Goal: Transaction & Acquisition: Purchase product/service

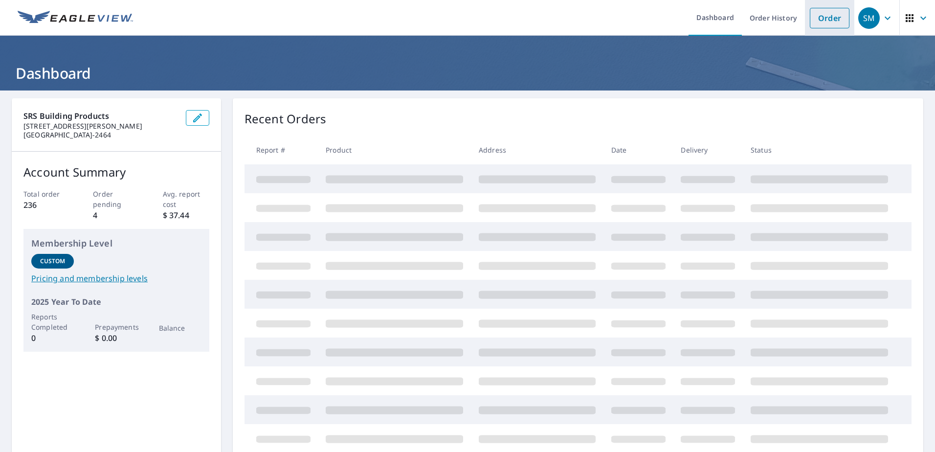
click at [815, 15] on link "Order" at bounding box center [830, 18] width 40 height 21
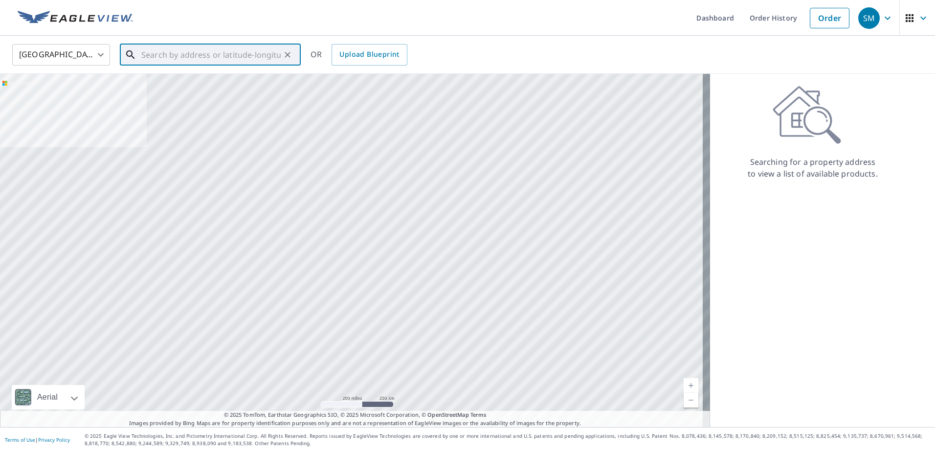
click at [265, 60] on input "text" at bounding box center [210, 54] width 139 height 27
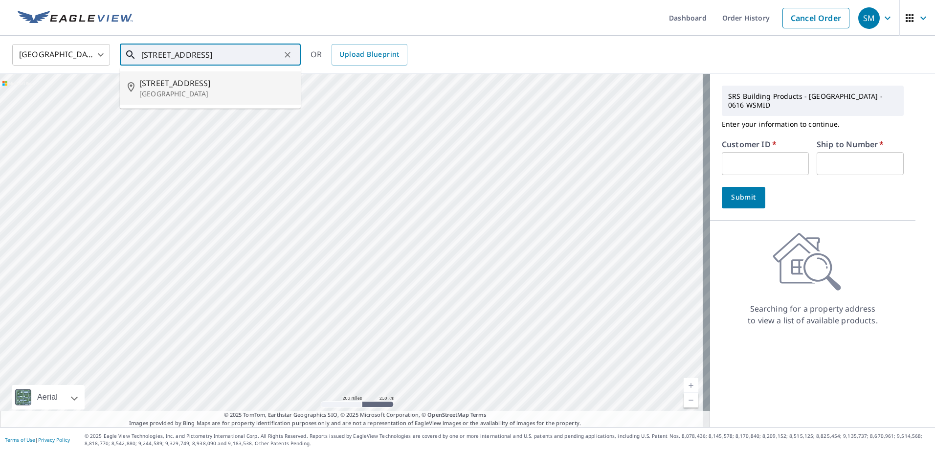
click at [218, 87] on span "[STREET_ADDRESS]" at bounding box center [216, 83] width 154 height 12
type input "[STREET_ADDRESS]"
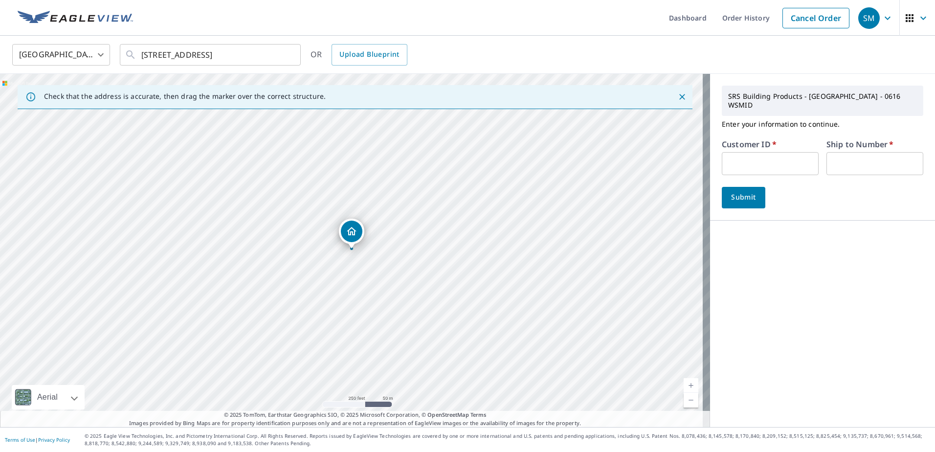
click at [359, 243] on div "[STREET_ADDRESS]" at bounding box center [351, 234] width 25 height 30
click at [761, 148] on label "Customer ID   *" at bounding box center [749, 144] width 55 height 8
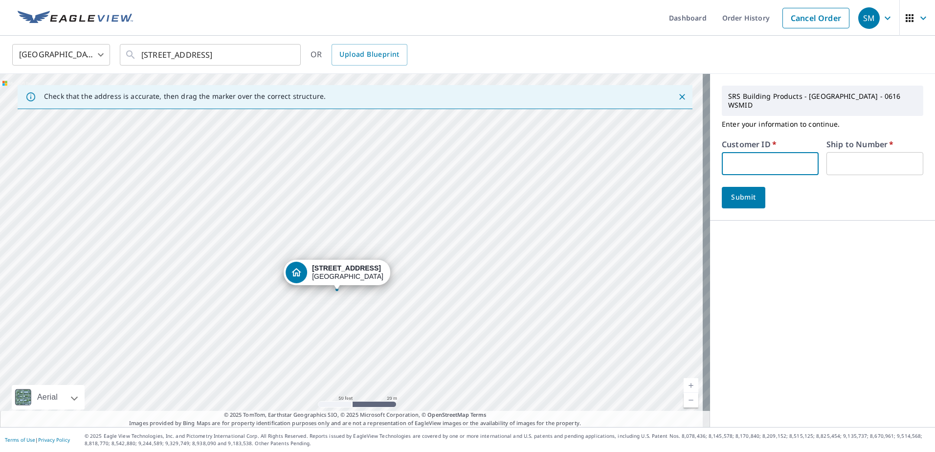
click at [758, 160] on input "text" at bounding box center [770, 163] width 97 height 23
click at [769, 164] on input "text" at bounding box center [770, 163] width 97 height 23
type input "CMEN002586"
type input "1"
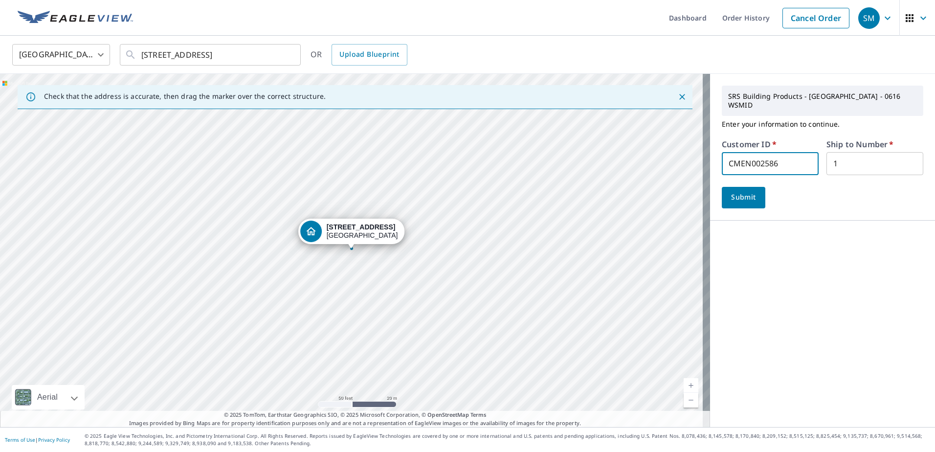
click at [742, 198] on span "Submit" at bounding box center [744, 197] width 28 height 12
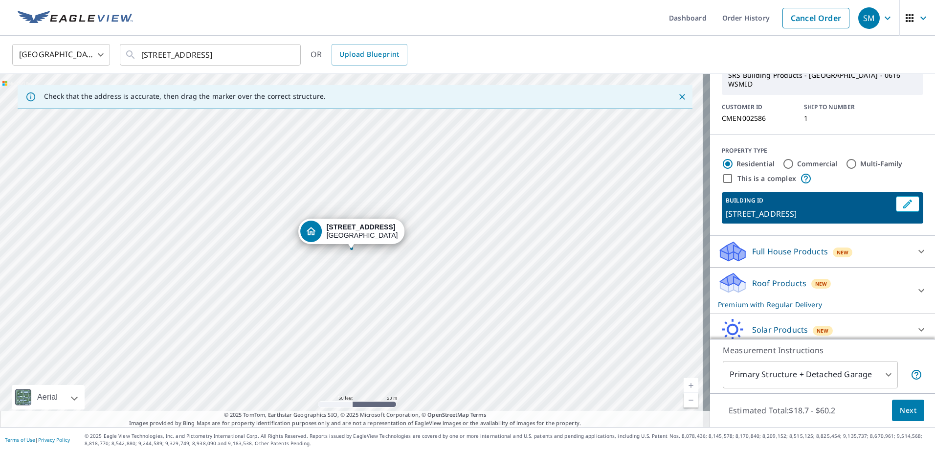
scroll to position [88, 0]
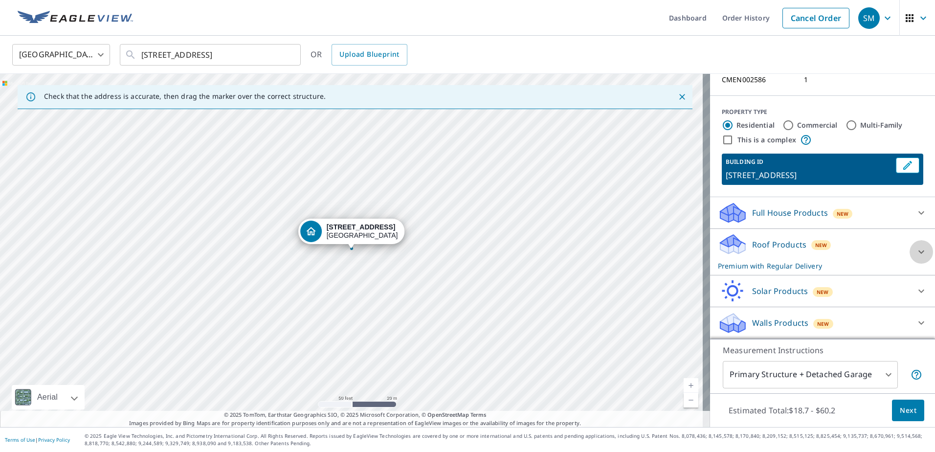
click at [916, 254] on icon at bounding box center [922, 252] width 12 height 12
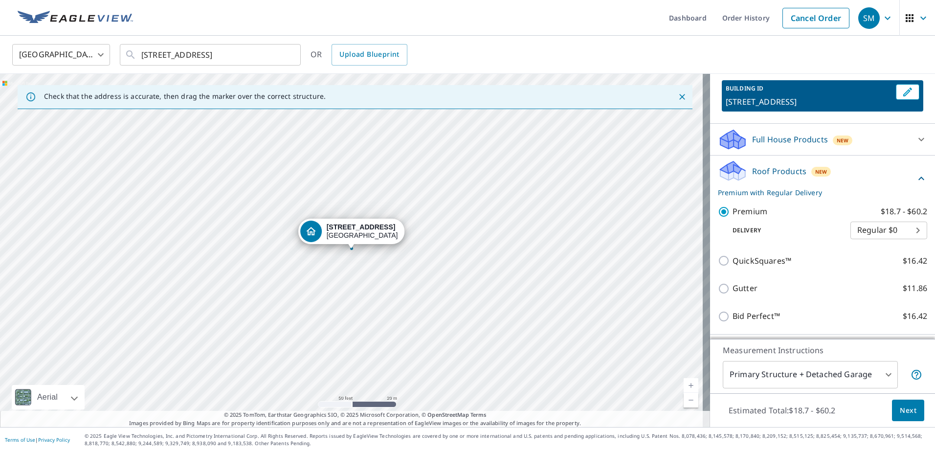
scroll to position [185, 0]
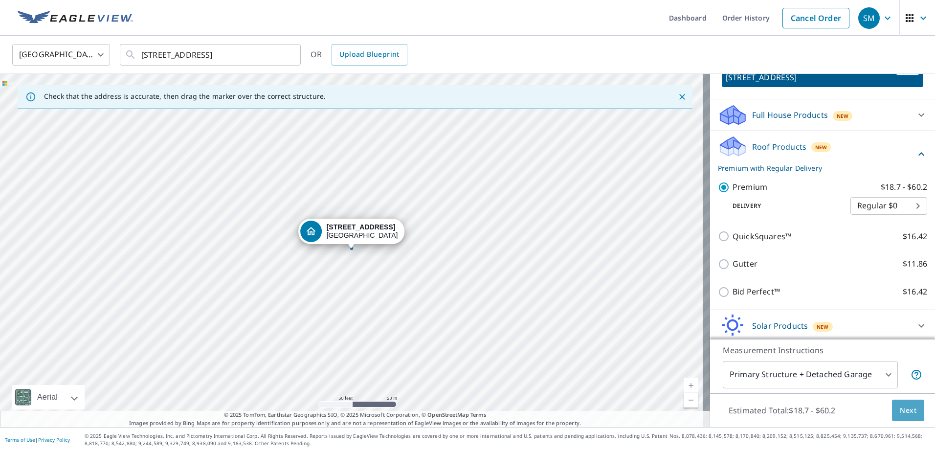
click at [910, 408] on button "Next" at bounding box center [908, 411] width 32 height 22
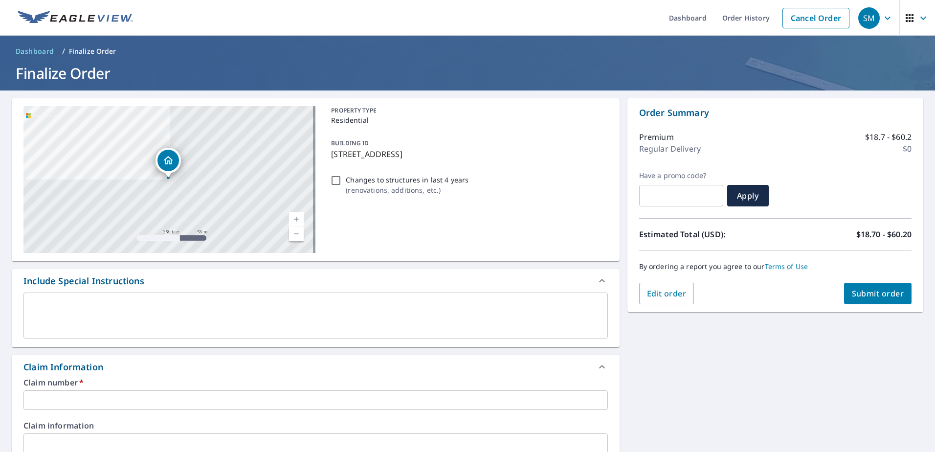
click at [212, 399] on input "text" at bounding box center [315, 400] width 584 height 20
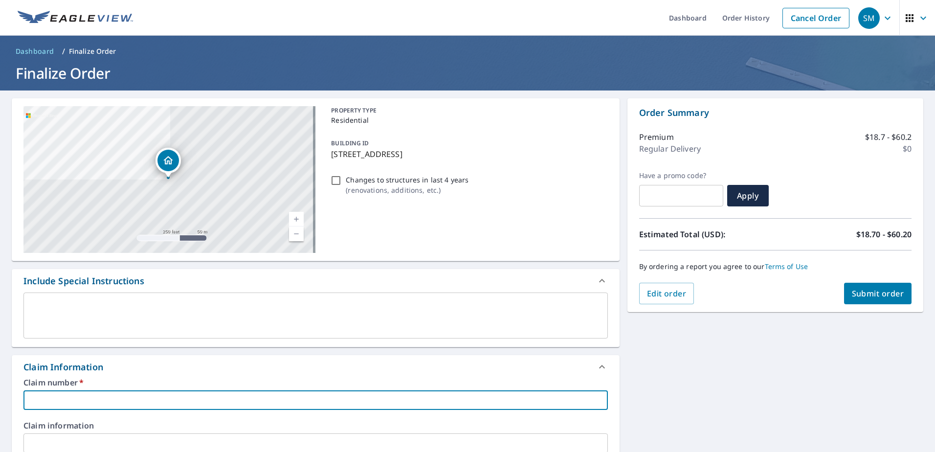
type input "b"
checkbox input "true"
type input "be"
checkbox input "true"
type input "ben"
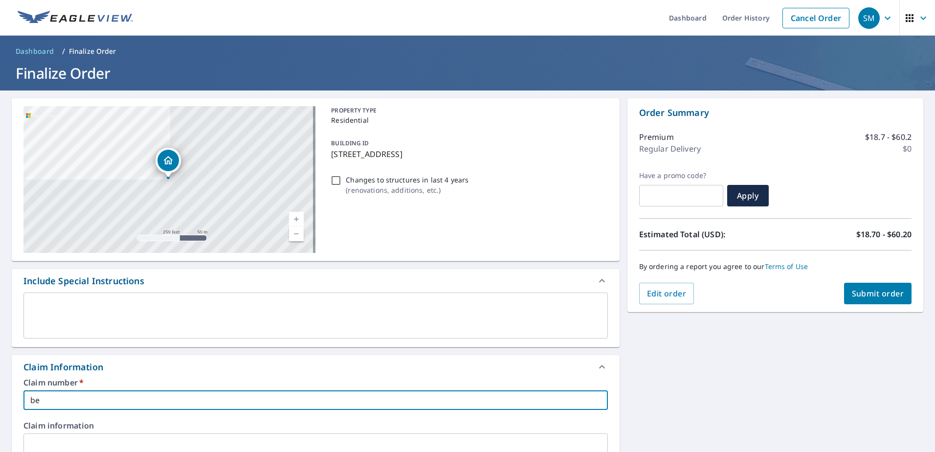
checkbox input "true"
type input "bent"
checkbox input "true"
type input "bente"
checkbox input "true"
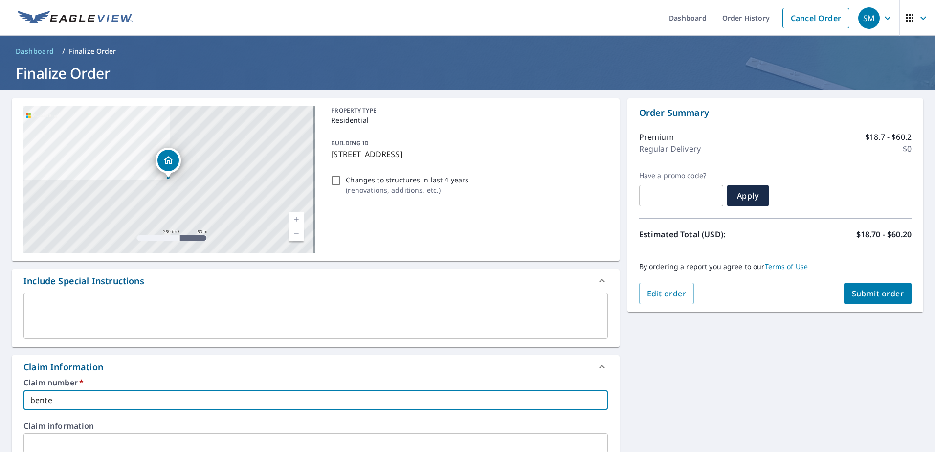
type input "bent"
checkbox input "true"
type input "bentl"
checkbox input "true"
type input "[PERSON_NAME]"
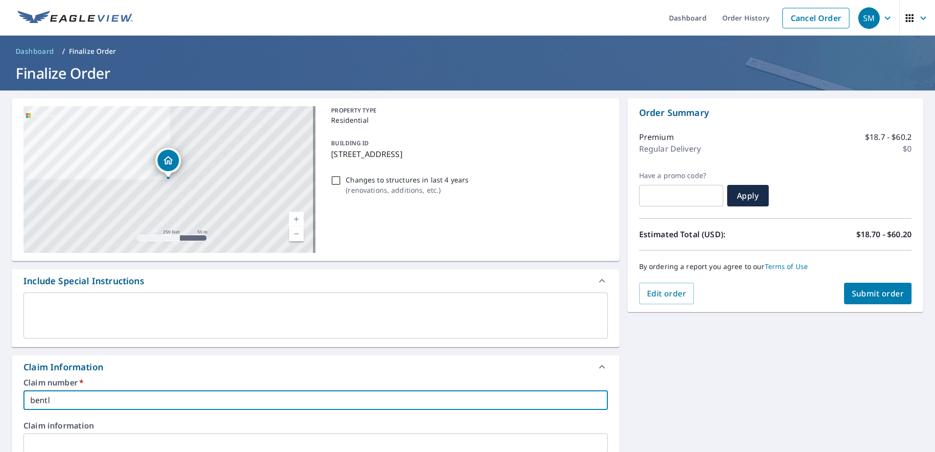
checkbox input "true"
type input "bentlen"
checkbox input "true"
type input "[PERSON_NAME]"
checkbox input "true"
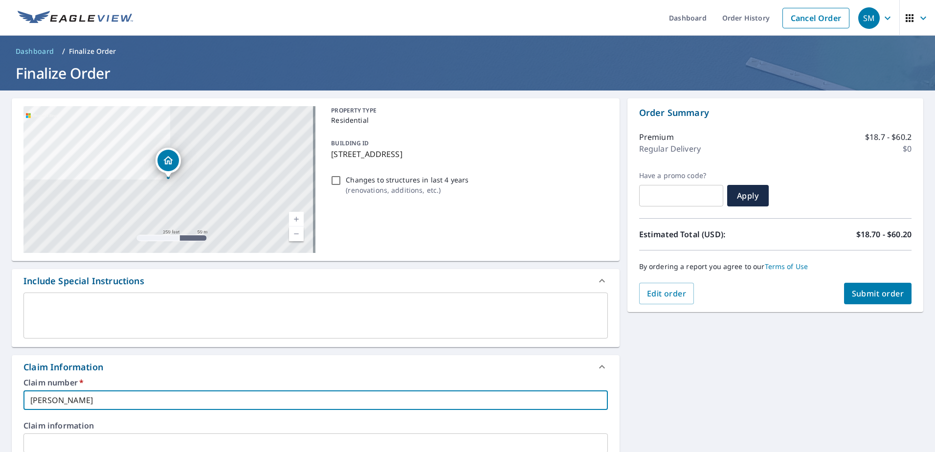
type input "bentl"
checkbox input "true"
type input "bentlj"
checkbox input "true"
type input "bentl"
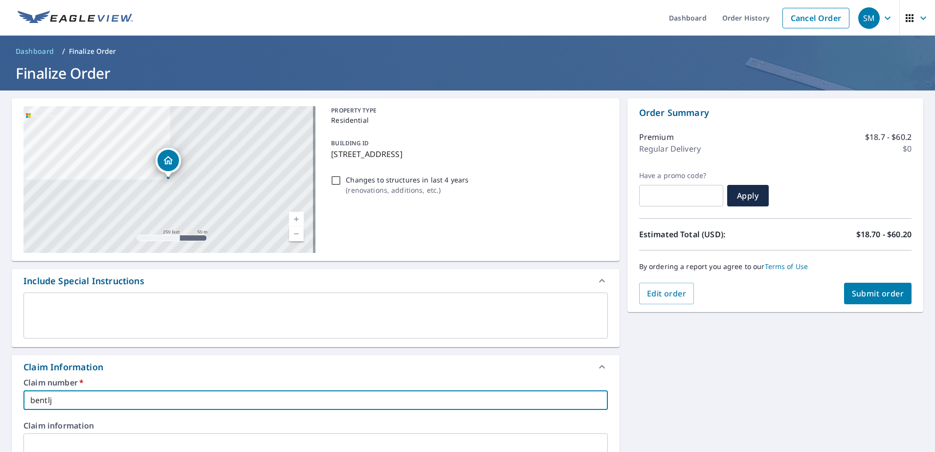
checkbox input "true"
type input "[PERSON_NAME]"
checkbox input "true"
type input "bentley"
checkbox input "true"
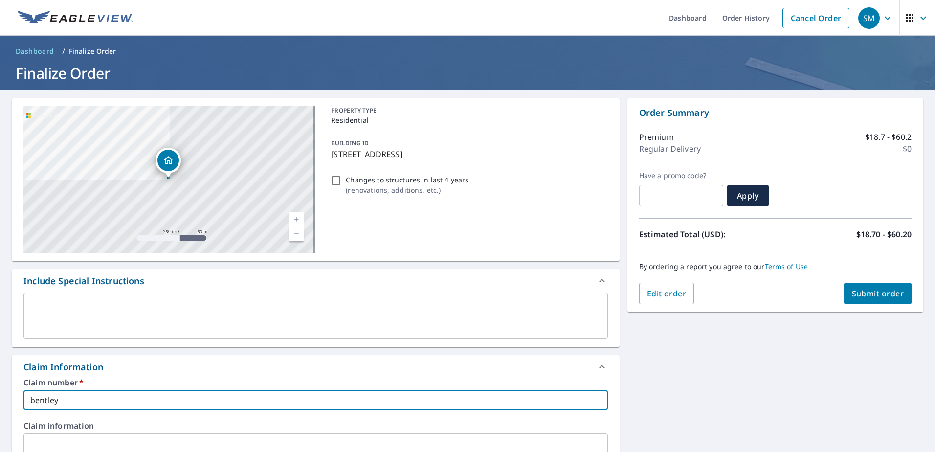
type input "bentleyv"
checkbox input "true"
type input "bentleyvi"
checkbox input "true"
type input "bentleyvil"
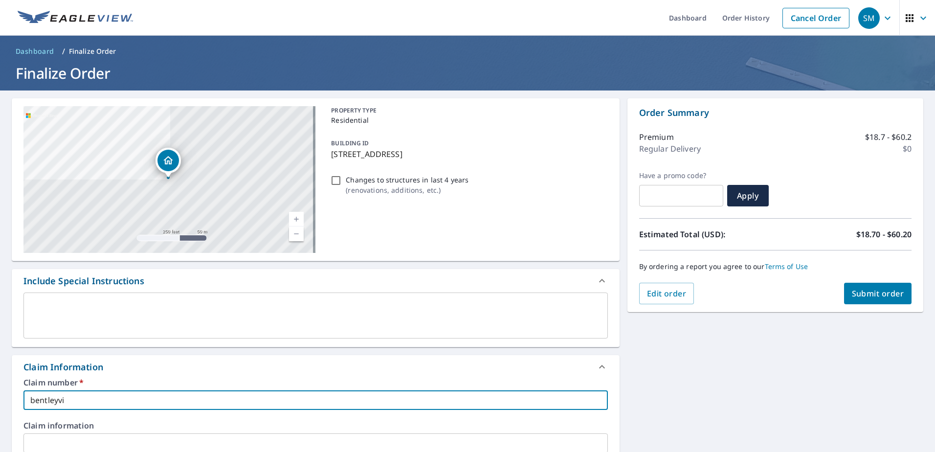
checkbox input "true"
type input "bentleyvill"
checkbox input "true"
type input "[GEOGRAPHIC_DATA]"
checkbox input "true"
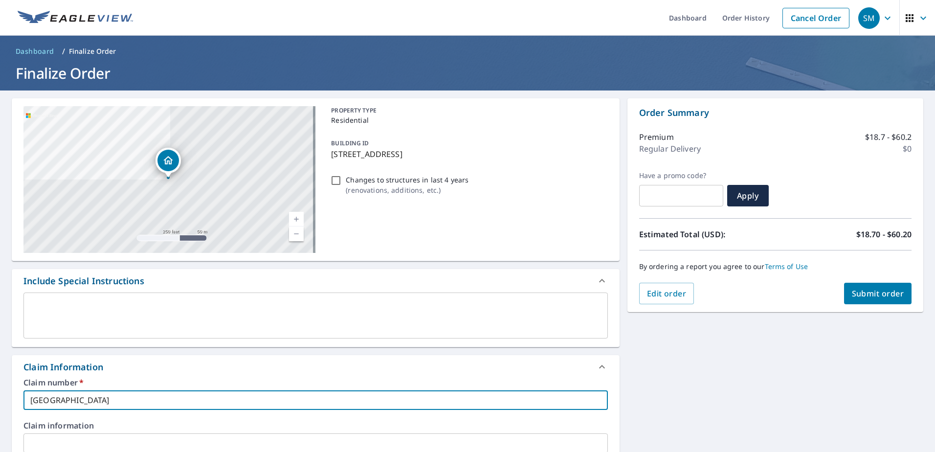
type input "[GEOGRAPHIC_DATA]"
checkbox input "true"
type input "[GEOGRAPHIC_DATA]"
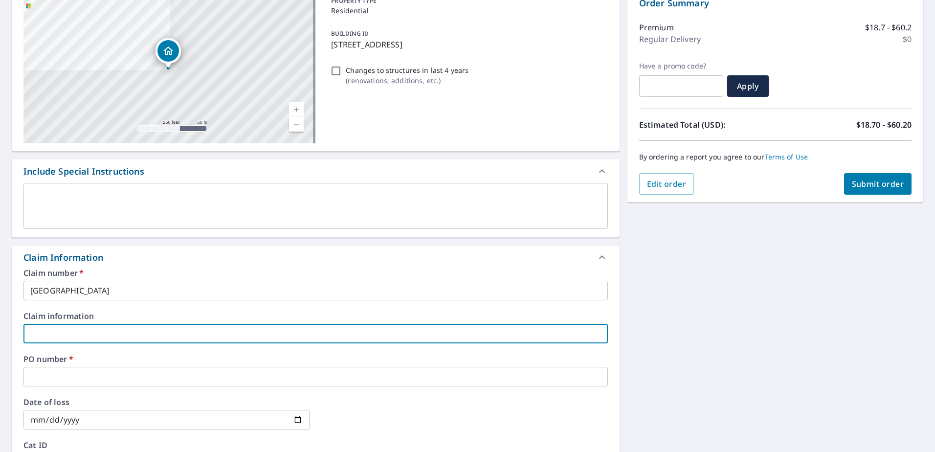
scroll to position [148, 0]
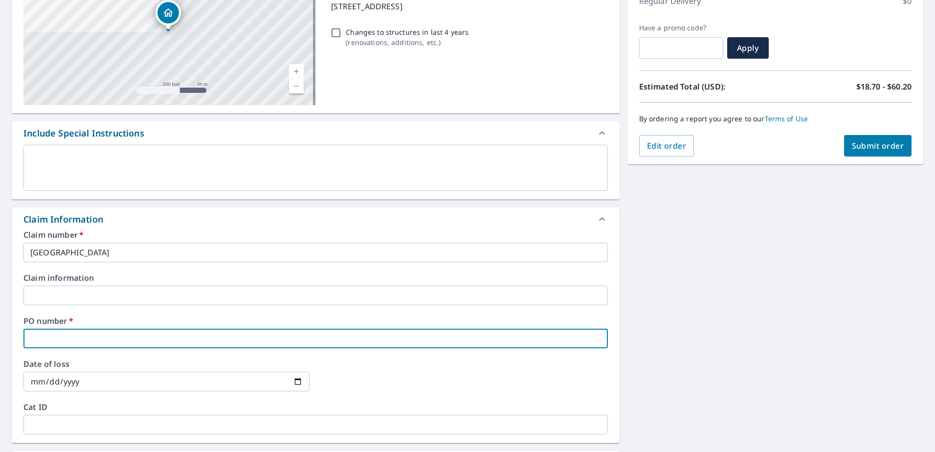
click at [211, 346] on input "text" at bounding box center [315, 339] width 584 height 20
type input "j"
checkbox input "true"
type input "ja"
checkbox input "true"
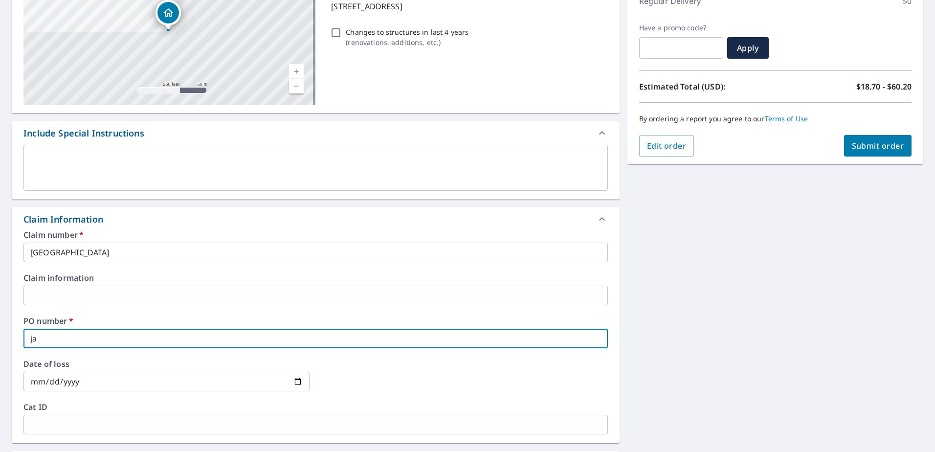
type input "jac"
checkbox input "true"
type input "jaco"
checkbox input "true"
type input "[PERSON_NAME]"
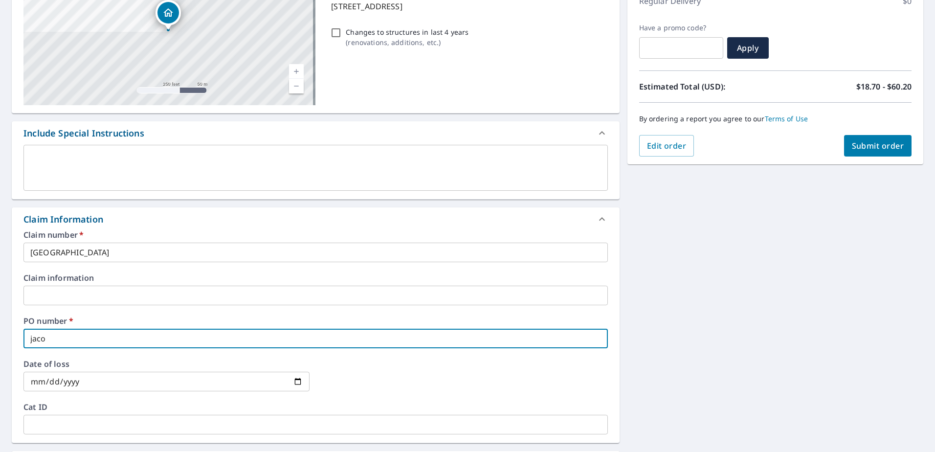
checkbox input "true"
type input "[PERSON_NAME]"
checkbox input "true"
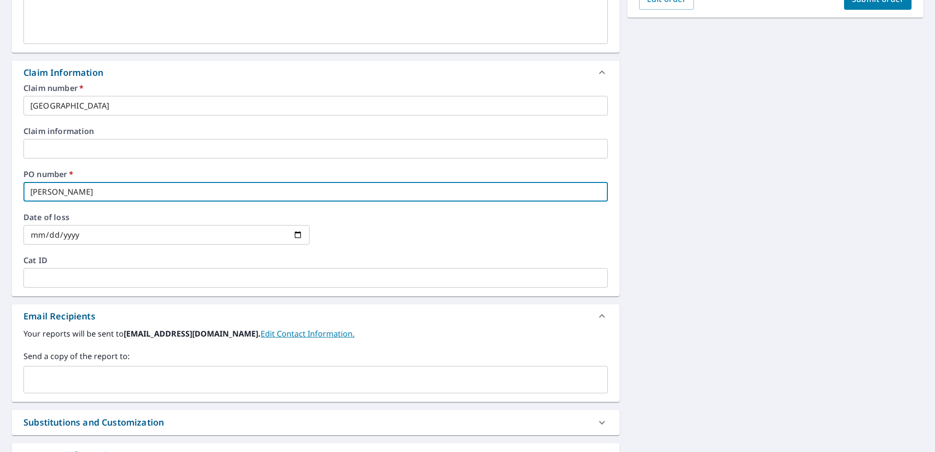
scroll to position [343, 0]
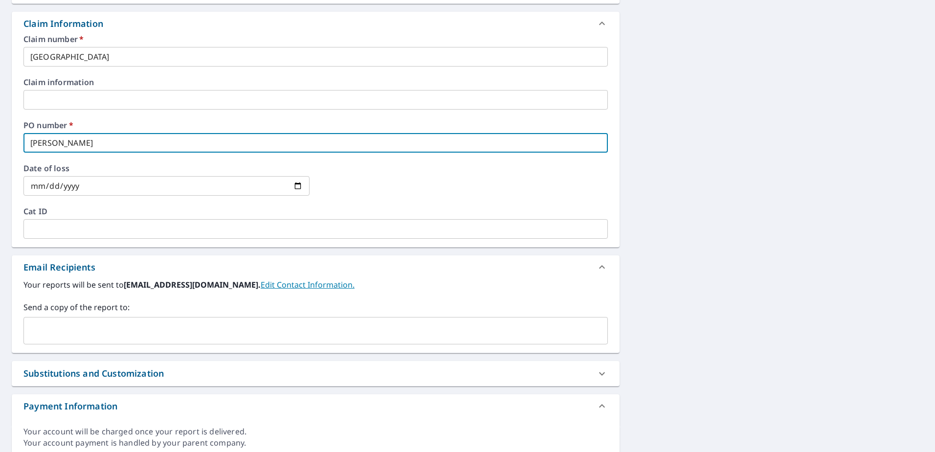
type input "[PERSON_NAME]"
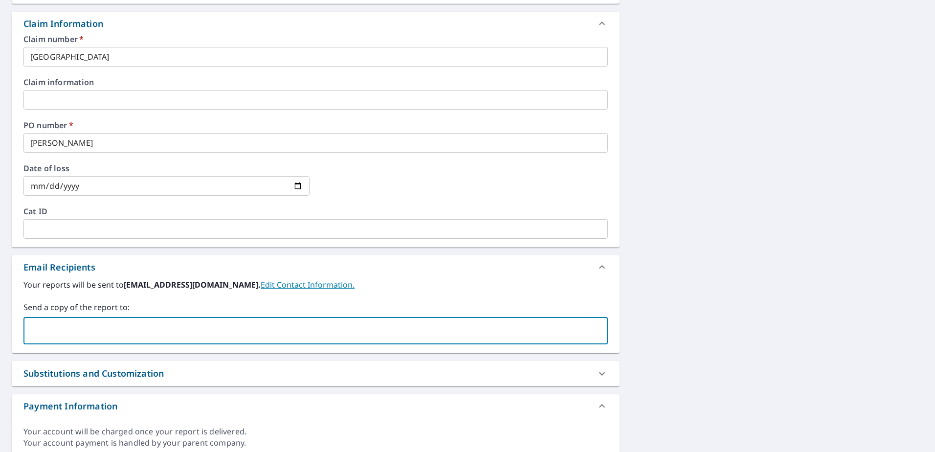
click at [230, 333] on input "text" at bounding box center [308, 330] width 561 height 19
type input "pionroofing"
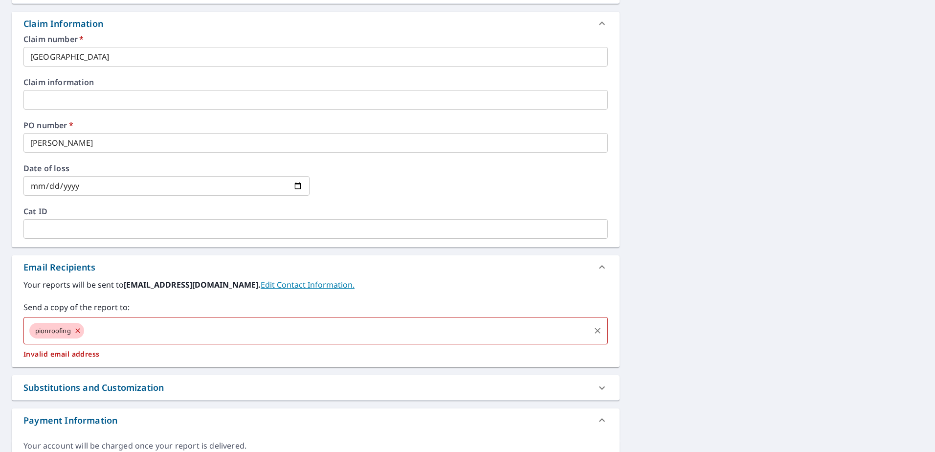
click at [144, 331] on input "text" at bounding box center [337, 330] width 503 height 19
click at [79, 331] on icon at bounding box center [77, 330] width 4 height 4
checkbox input "true"
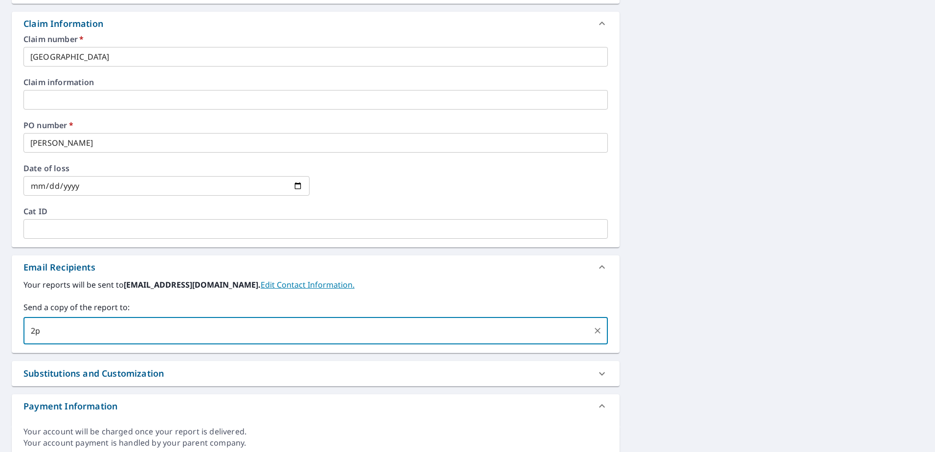
type input "2"
type input "[EMAIL_ADDRESS][DOMAIN_NAME]"
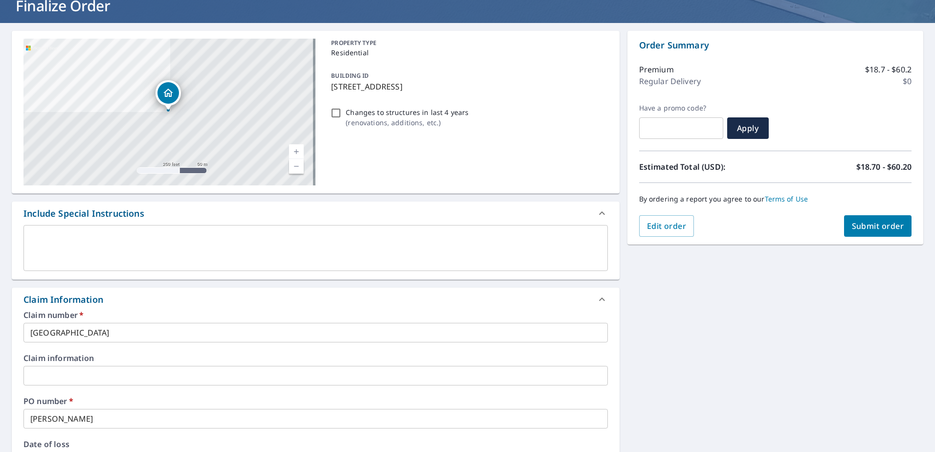
scroll to position [39, 0]
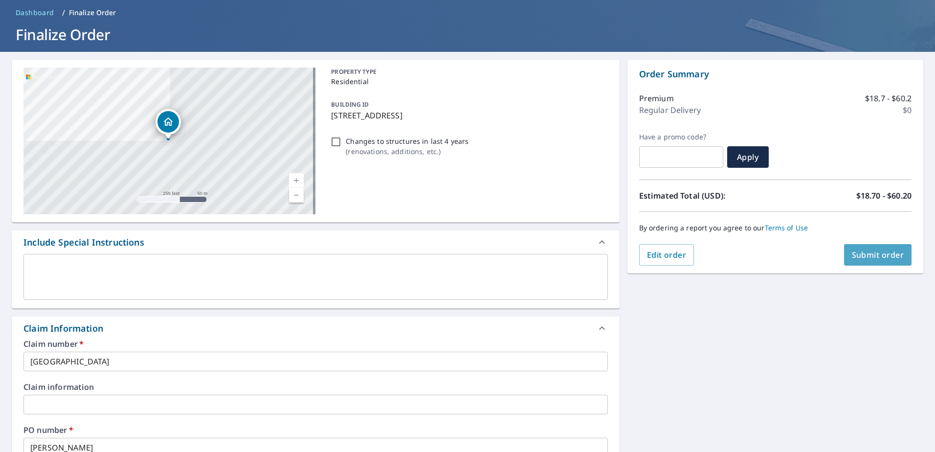
click at [888, 259] on span "Submit order" at bounding box center [878, 254] width 52 height 11
checkbox input "true"
